Goal: Information Seeking & Learning: Learn about a topic

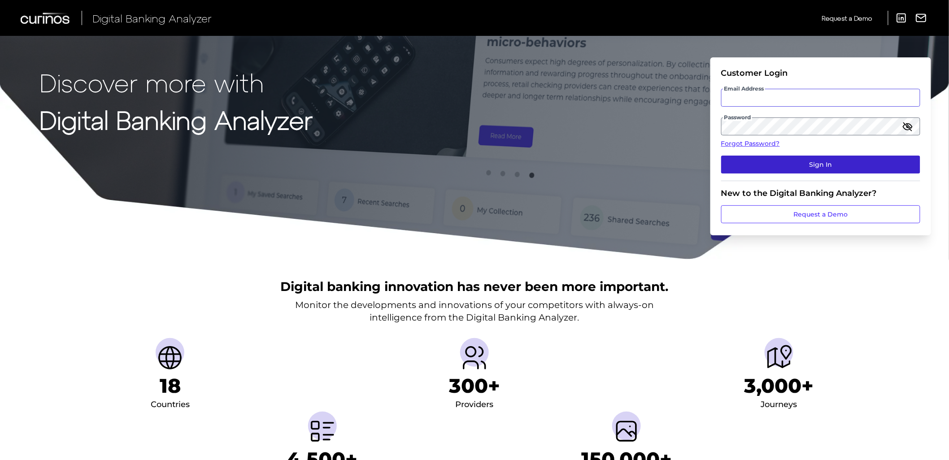
type input "yafet.petros@curinos.com"
click at [796, 164] on button "Sign In" at bounding box center [820, 165] width 199 height 18
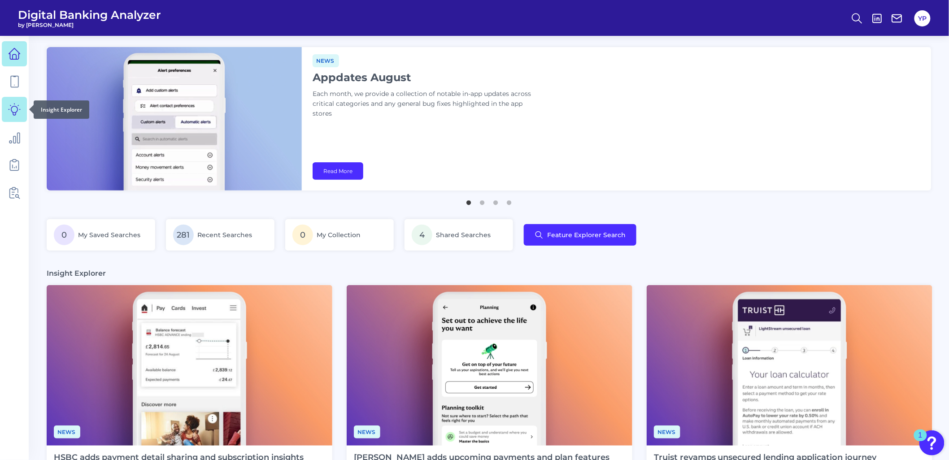
click at [15, 105] on icon at bounding box center [14, 109] width 13 height 13
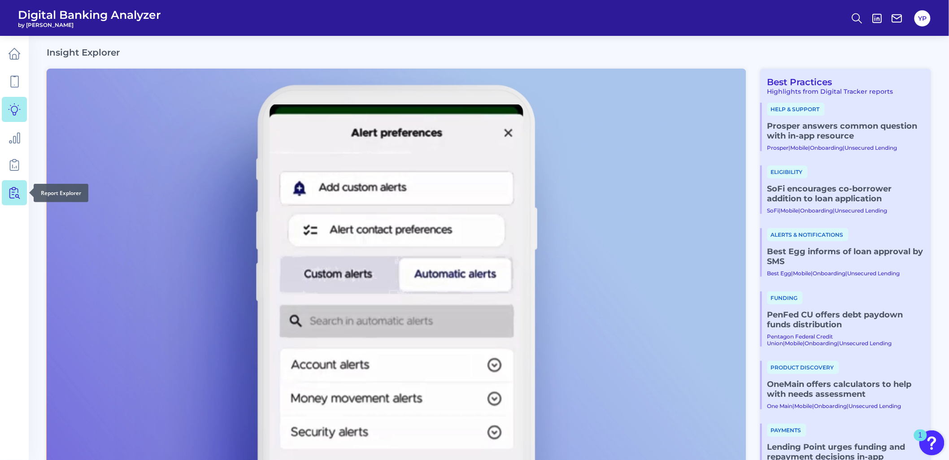
click at [16, 193] on icon at bounding box center [14, 193] width 13 height 13
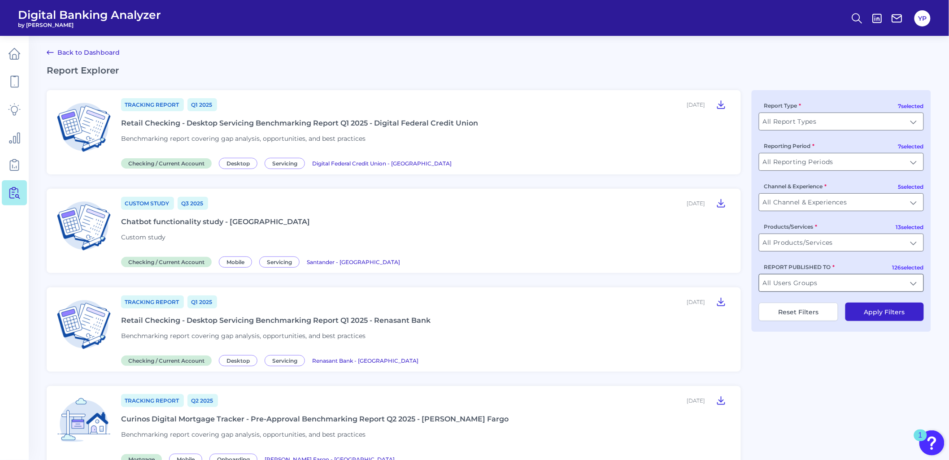
click at [800, 287] on input "All Users Groups" at bounding box center [841, 282] width 164 height 17
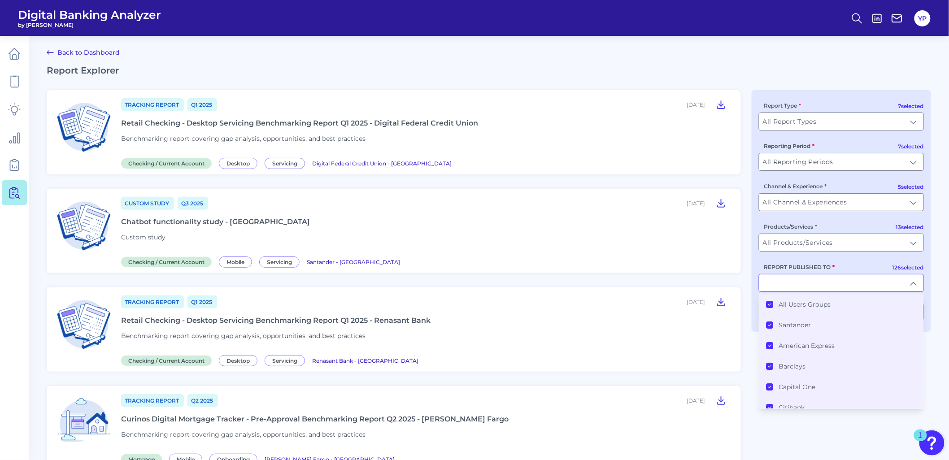
click at [796, 301] on li "All Users Groups" at bounding box center [841, 304] width 164 height 21
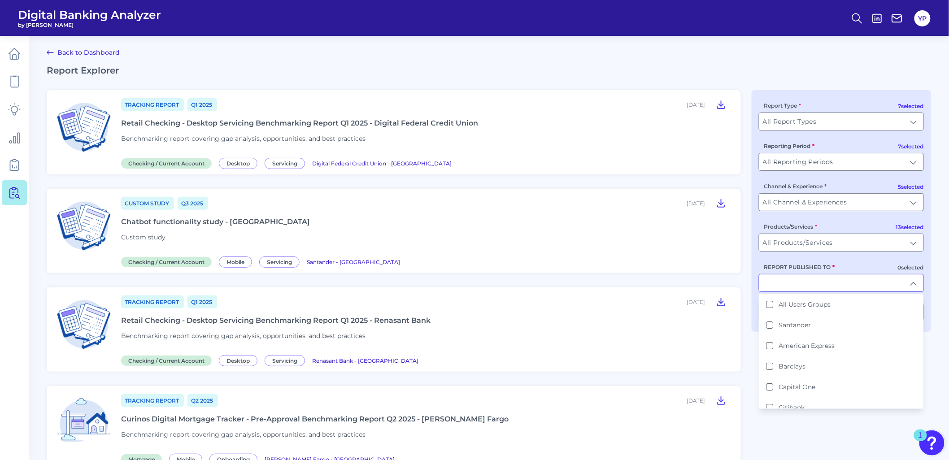
click at [807, 270] on label "REPORT PUBLISHED TO" at bounding box center [799, 267] width 71 height 7
click at [807, 274] on input "REPORT PUBLISHED TO" at bounding box center [841, 282] width 164 height 17
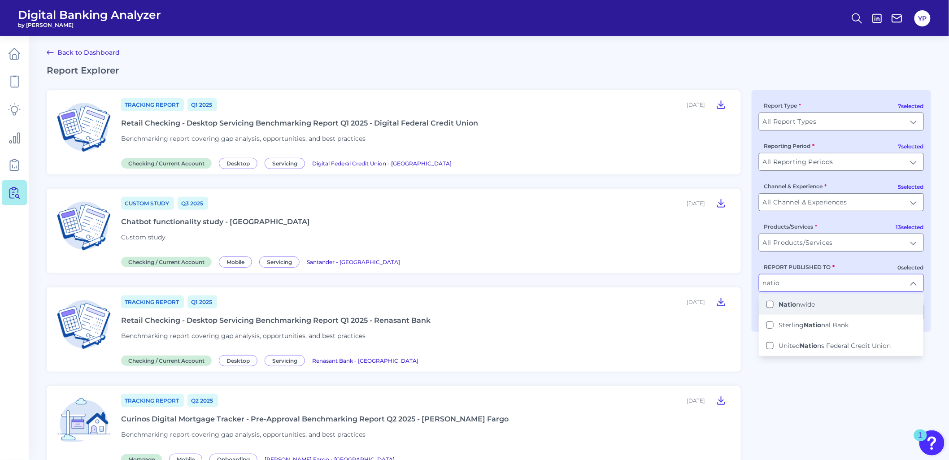
click at [801, 301] on li "Natio nwide" at bounding box center [841, 304] width 164 height 21
type input "Nationwide"
click at [877, 263] on div "7 selected Report Type All Report Types All Report Types 7 selected Reporting P…" at bounding box center [841, 211] width 179 height 242
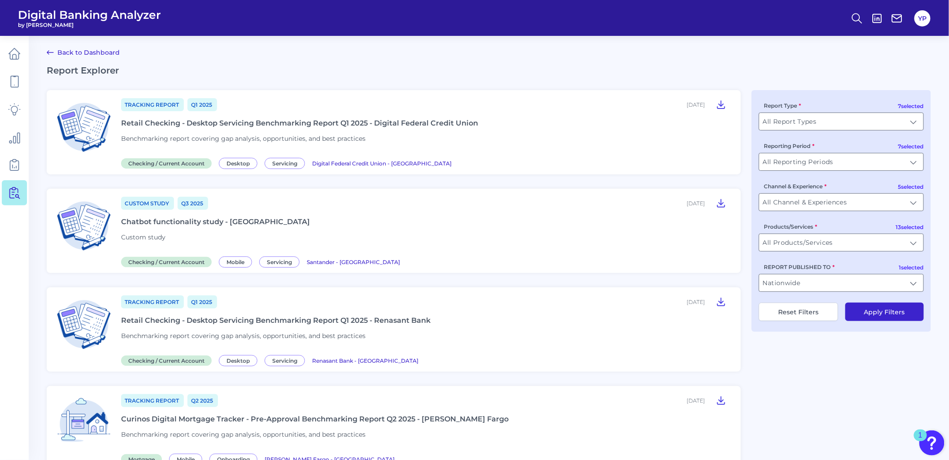
click at [880, 316] on button "Apply Filters" at bounding box center [884, 312] width 78 height 18
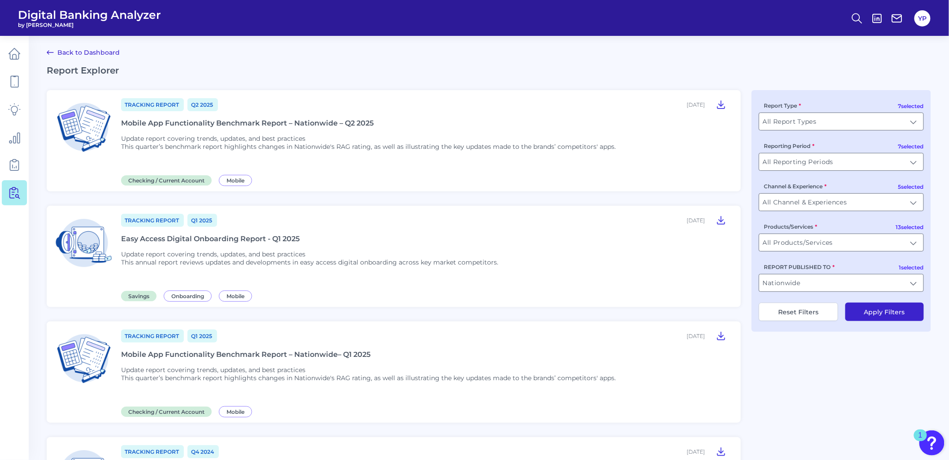
click at [359, 123] on div "Mobile App Functionality Benchmark Report – Nationwide – Q2 2025" at bounding box center [247, 123] width 253 height 9
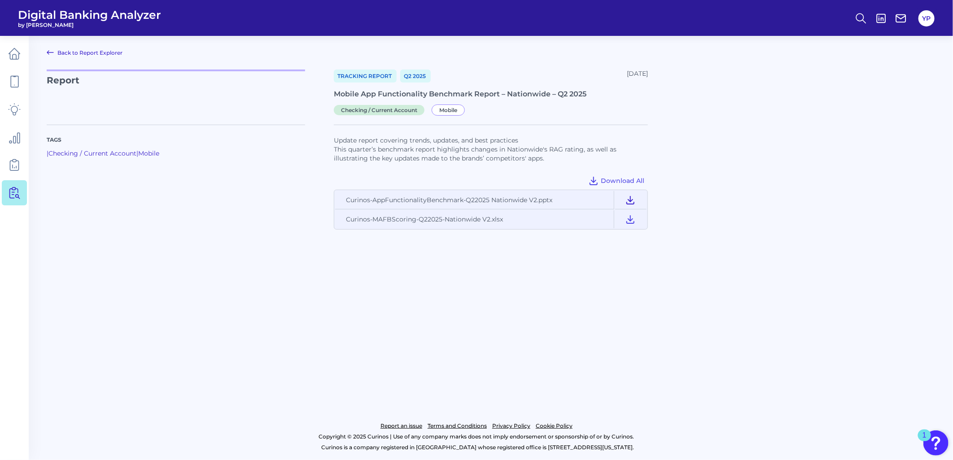
click at [631, 201] on icon at bounding box center [630, 200] width 7 height 8
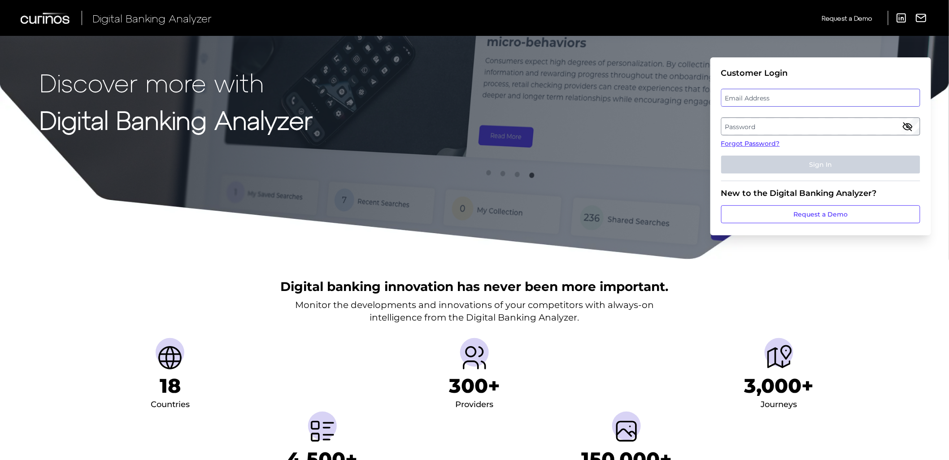
type input "yafet.petros@curinos.com"
click at [750, 164] on button "Sign In" at bounding box center [820, 165] width 199 height 18
